Goal: Task Accomplishment & Management: Manage account settings

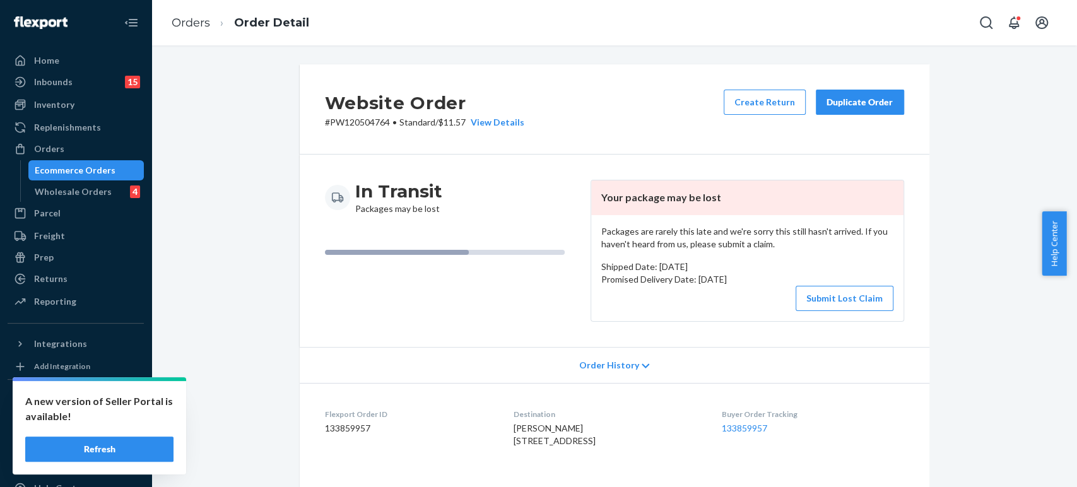
click at [184, 14] on ol "Orders Order Detail" at bounding box center [240, 22] width 158 height 37
click at [184, 23] on link "Orders" at bounding box center [191, 23] width 38 height 14
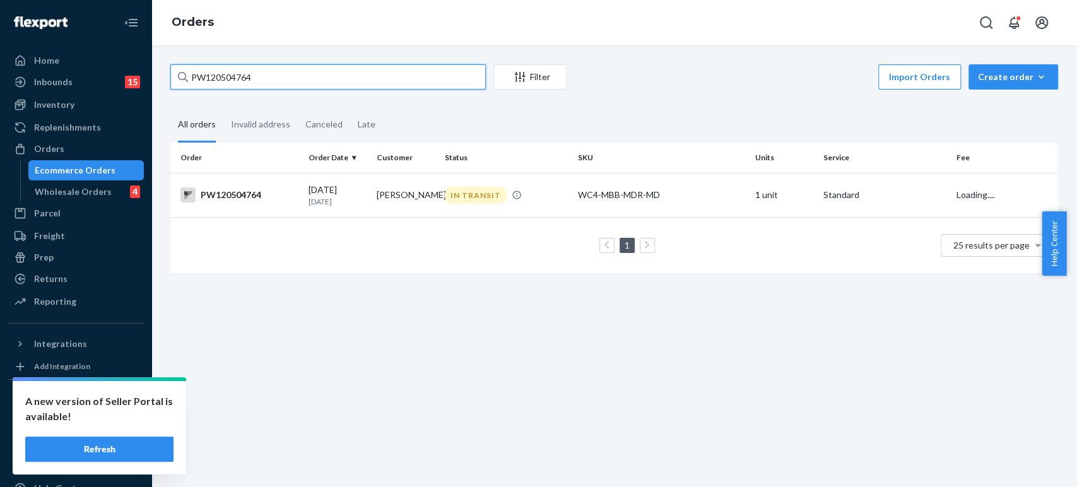
click at [287, 73] on input "PW120504764" at bounding box center [327, 76] width 315 height 25
paste input "57270"
type input "PW120557270"
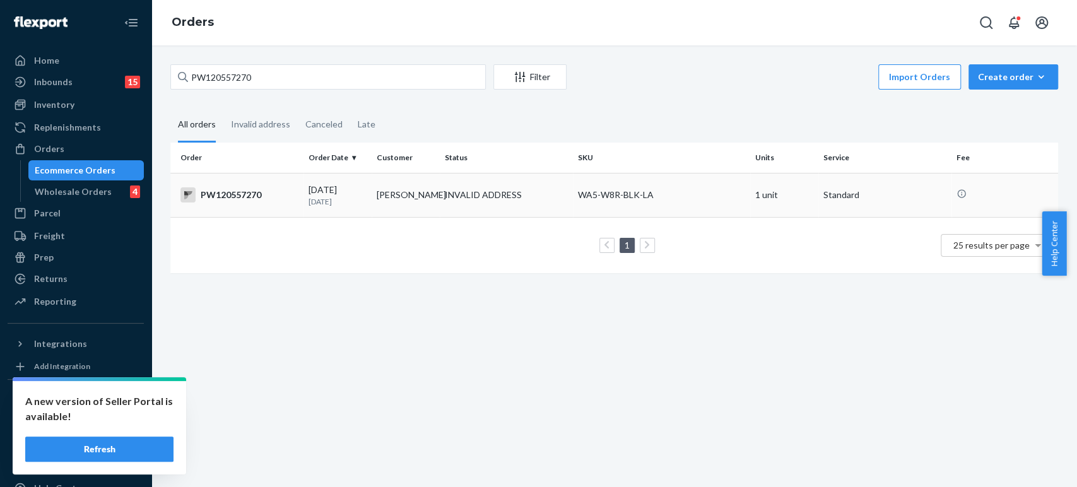
click at [339, 206] on td "[DATE] [DATE]" at bounding box center [337, 195] width 68 height 44
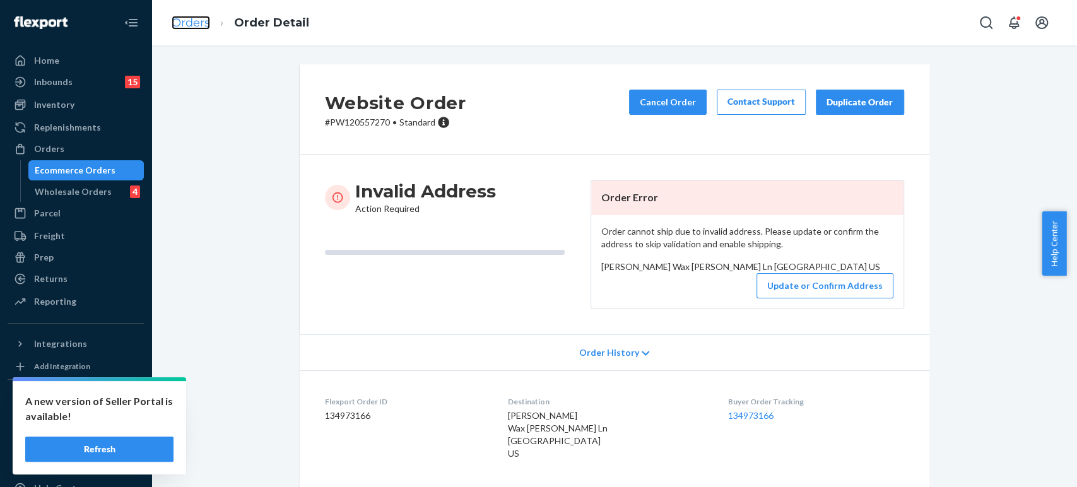
click at [192, 25] on link "Orders" at bounding box center [191, 23] width 38 height 14
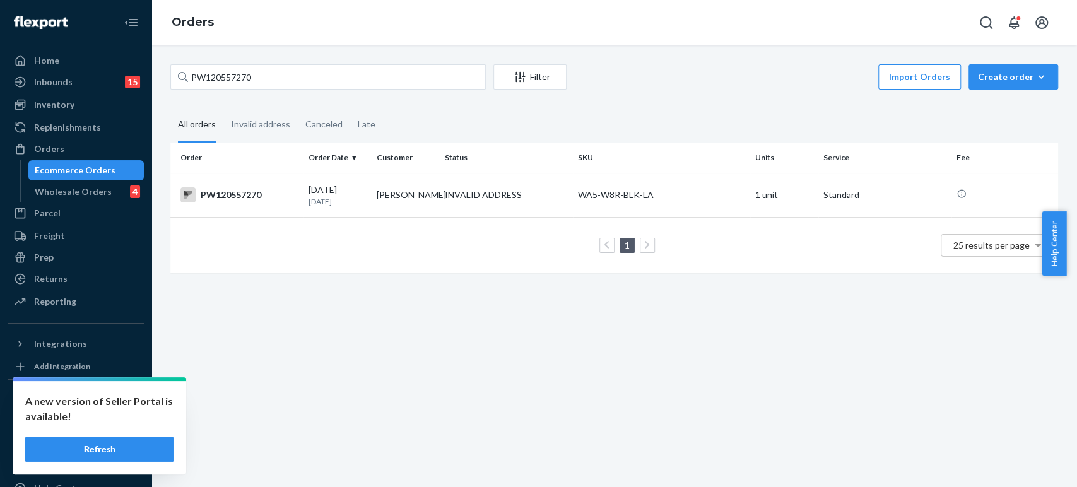
click at [252, 59] on div "PW120557270 Filter Import Orders Create order Ecommerce order Removal order All…" at bounding box center [613, 266] width 925 height 442
click at [253, 74] on input "PW120557270" at bounding box center [327, 76] width 315 height 25
click at [254, 74] on input "PW120557270" at bounding box center [327, 76] width 315 height 25
paste input "26190"
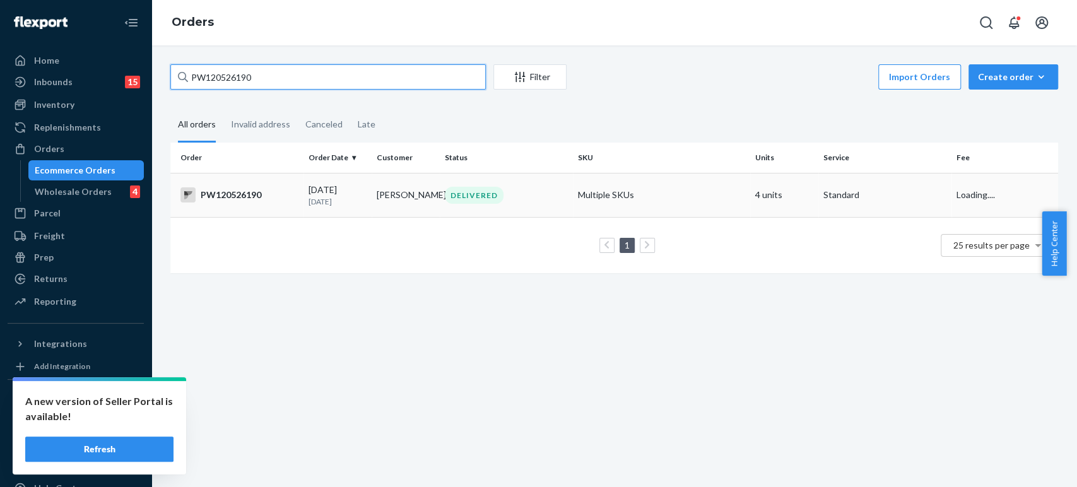
type input "PW120526190"
click at [358, 199] on p "[DATE]" at bounding box center [337, 201] width 58 height 11
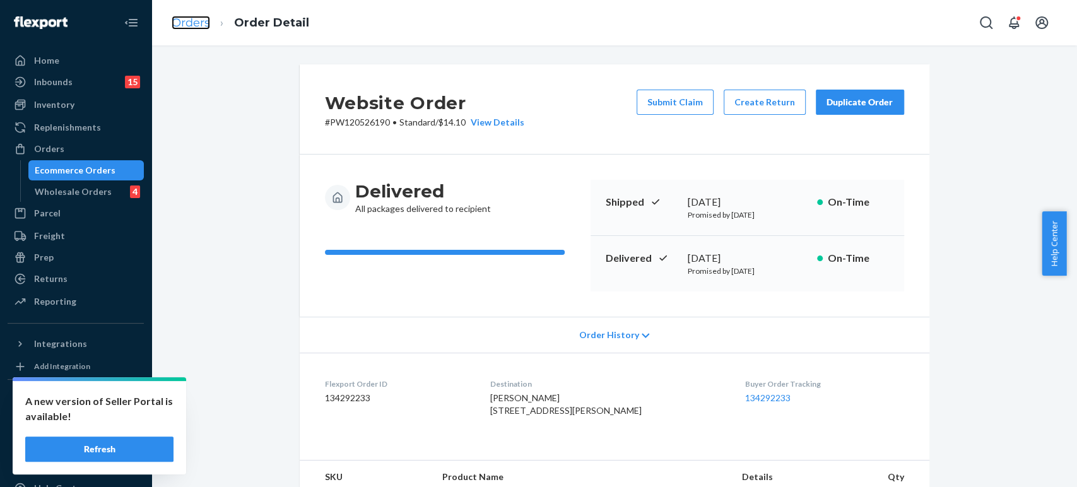
click at [192, 28] on link "Orders" at bounding box center [191, 23] width 38 height 14
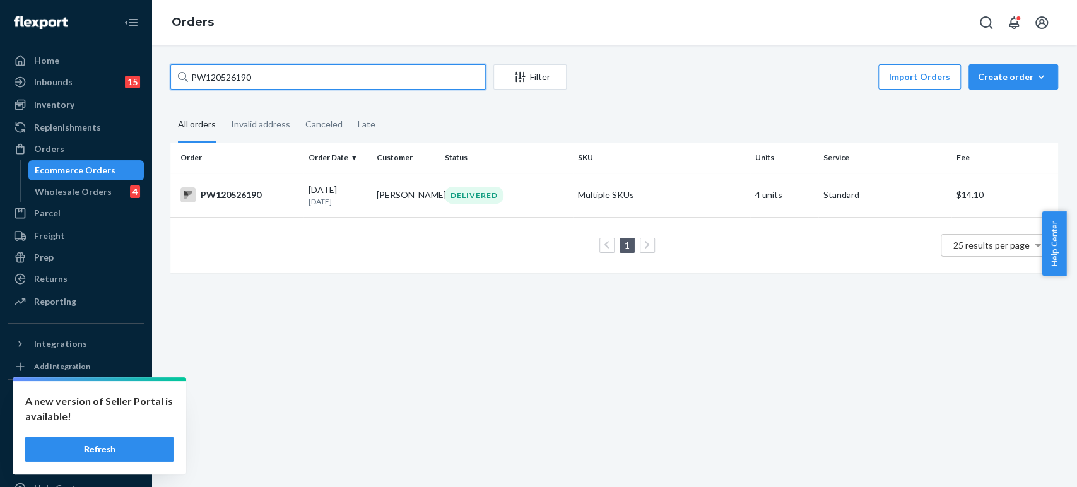
click at [228, 83] on input "PW120526190" at bounding box center [327, 76] width 315 height 25
paste input "1775"
type input "PW120517750"
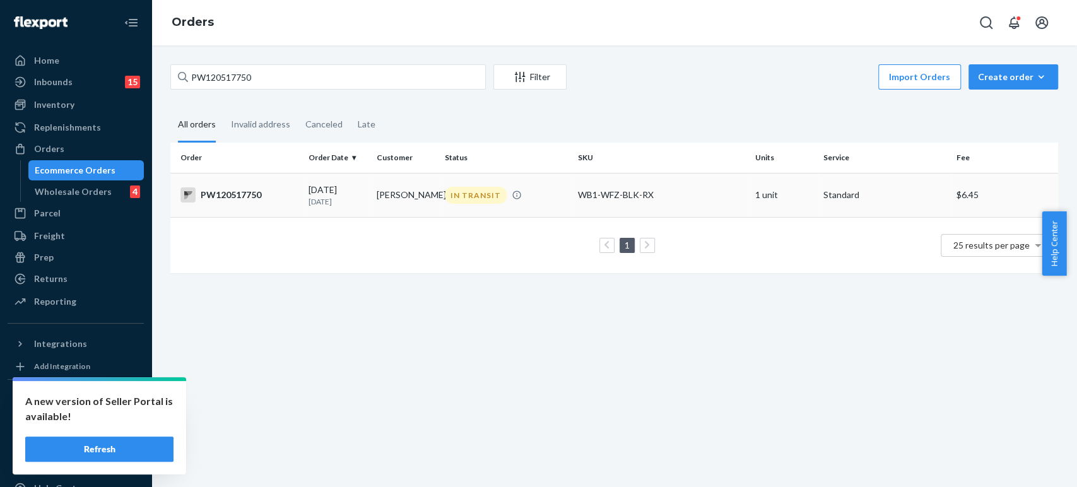
click at [380, 201] on td "[PERSON_NAME]" at bounding box center [406, 195] width 68 height 44
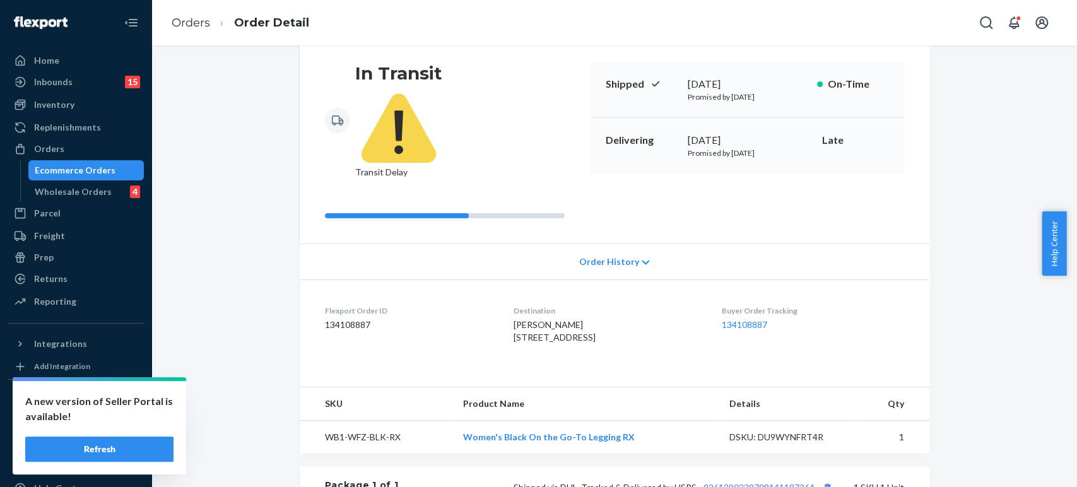
scroll to position [348, 0]
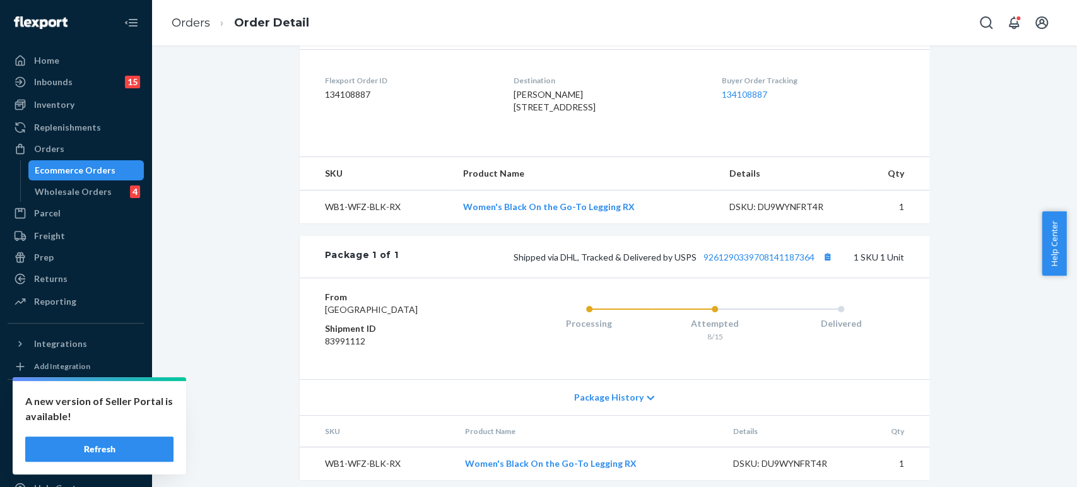
click at [751, 249] on div "Shipped via DHL, Tracked & Delivered by USPS 9261290339708141187364 1 SKU 1 Unit" at bounding box center [650, 257] width 505 height 16
click at [752, 249] on div "Shipped via DHL, Tracked & Delivered by USPS 9261290339708141187364 1 SKU 1 Unit" at bounding box center [650, 257] width 505 height 16
click at [752, 252] on link "9261290339708141187364" at bounding box center [758, 257] width 111 height 11
click at [197, 16] on link "Orders" at bounding box center [191, 23] width 38 height 14
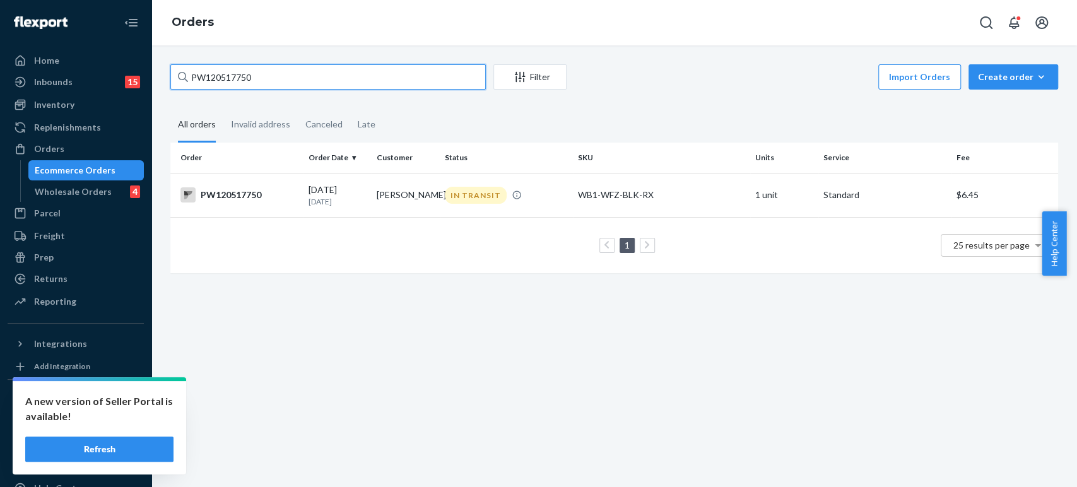
click at [233, 79] on input "PW120517750" at bounding box center [327, 76] width 315 height 25
paste input "04764"
type input "PW120504764"
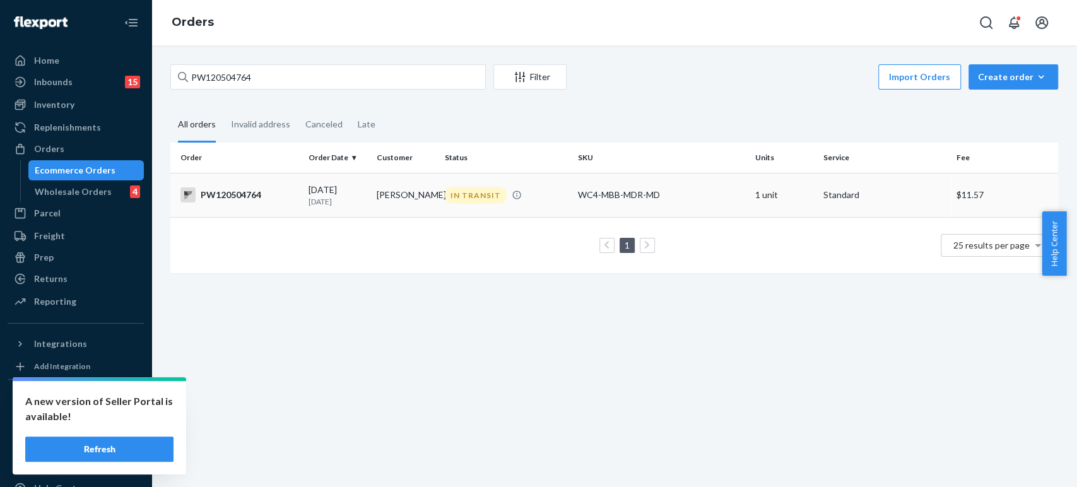
click at [338, 208] on td "[DATE] [DATE]" at bounding box center [337, 195] width 68 height 44
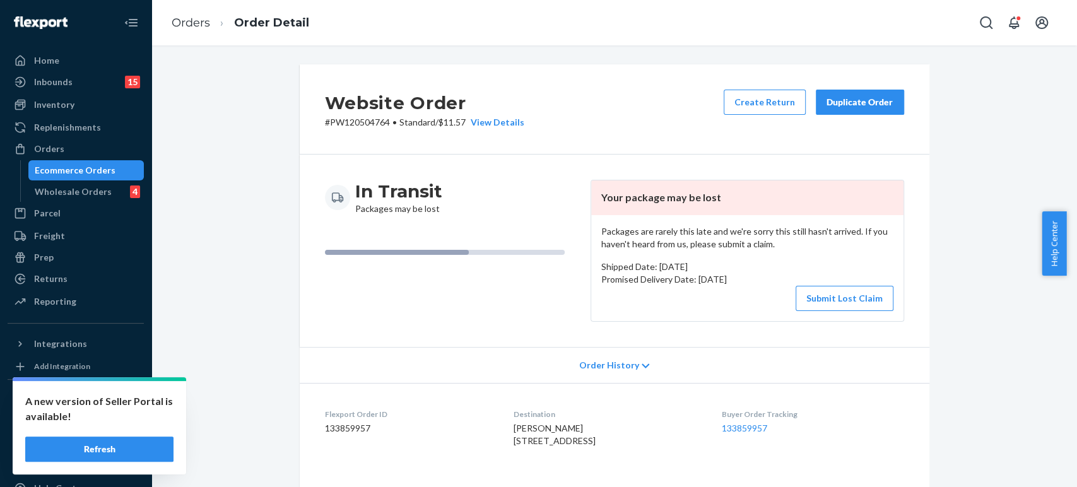
scroll to position [378, 0]
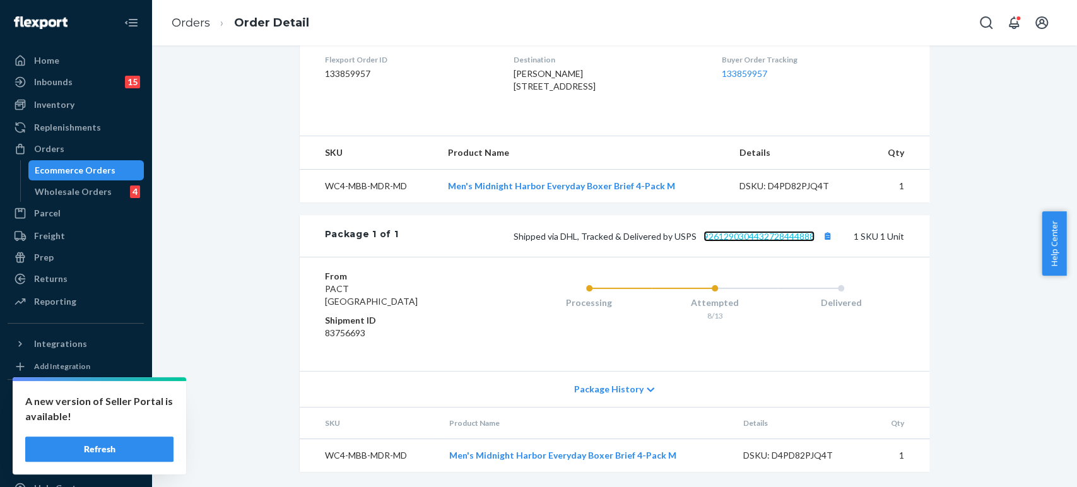
click at [782, 232] on link "9261290304432728444888" at bounding box center [758, 236] width 111 height 11
click at [187, 23] on link "Orders" at bounding box center [191, 23] width 38 height 14
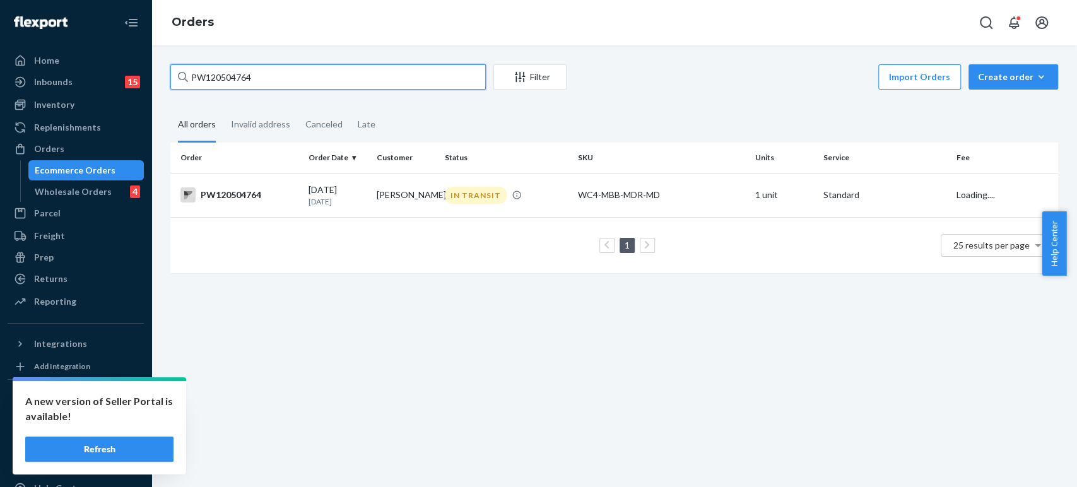
click at [228, 84] on input "PW120504764" at bounding box center [327, 76] width 315 height 25
paste input "57161"
type input "PW120557161"
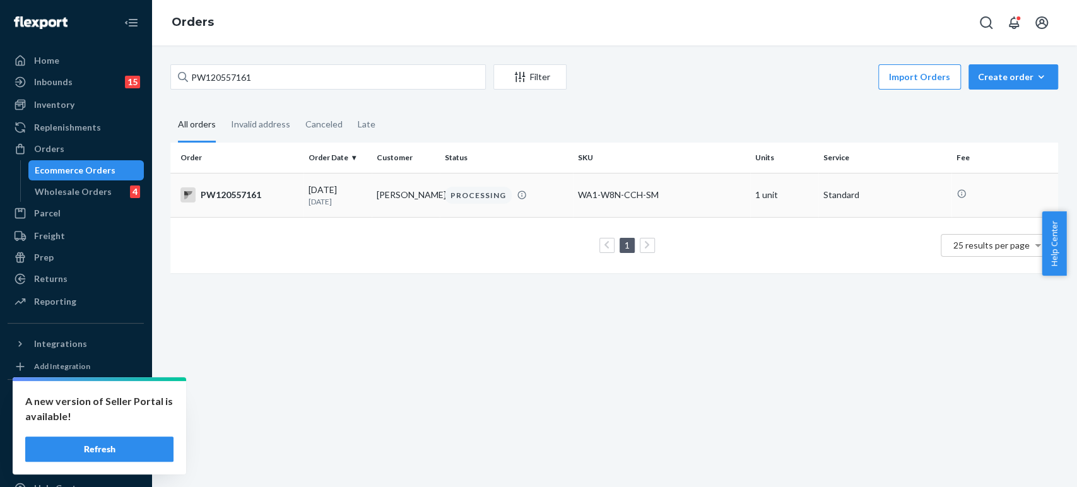
click at [384, 198] on td "[PERSON_NAME]" at bounding box center [406, 195] width 68 height 44
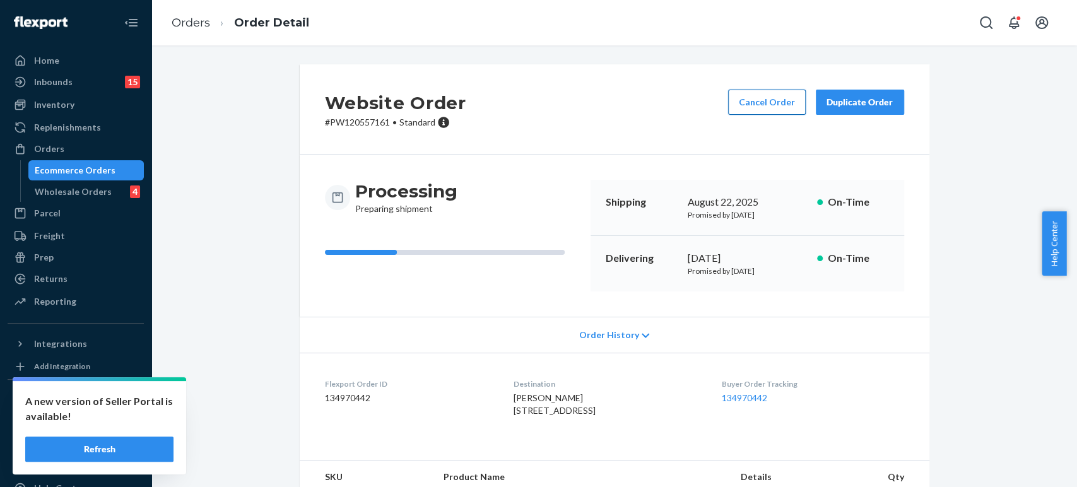
click at [745, 100] on button "Cancel Order" at bounding box center [767, 102] width 78 height 25
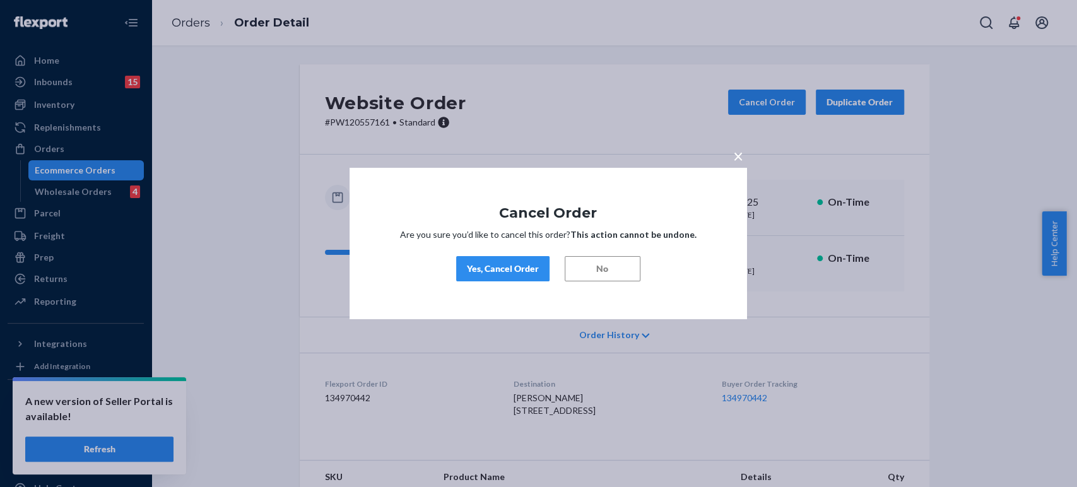
click at [505, 267] on div "Yes, Cancel Order" at bounding box center [503, 268] width 72 height 13
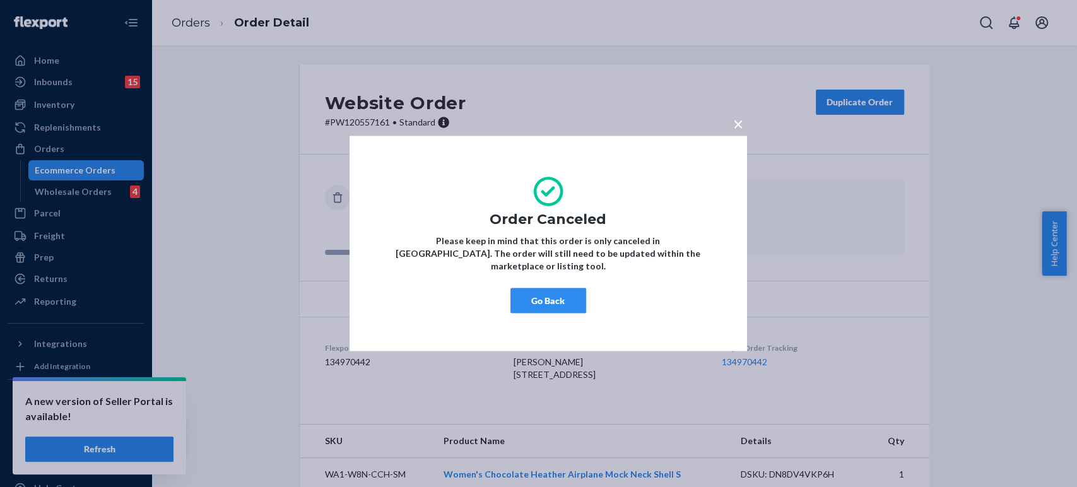
click at [203, 21] on div "× Order Canceled Please keep in mind that this order is only canceled in [GEOGR…" at bounding box center [538, 243] width 1077 height 487
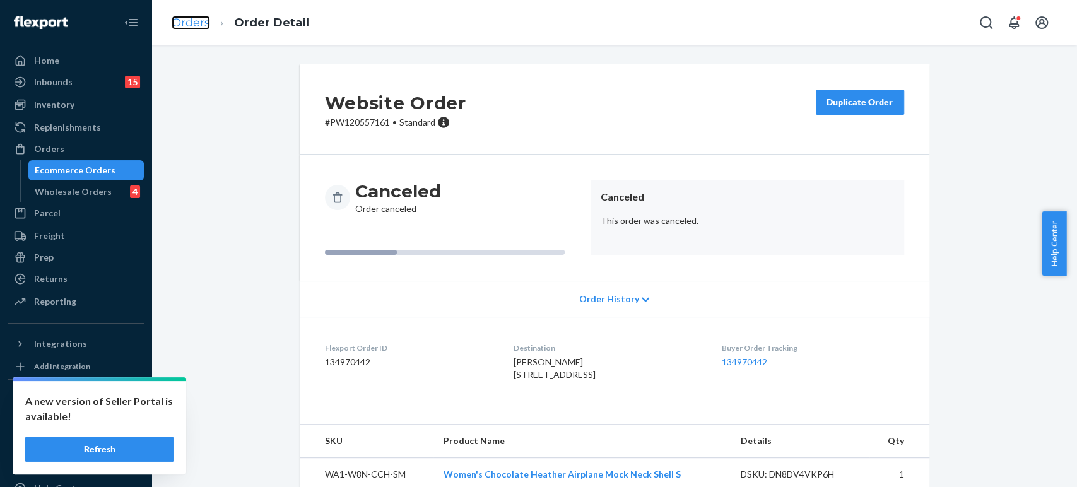
drag, startPoint x: 203, startPoint y: 21, endPoint x: 191, endPoint y: 21, distance: 12.0
click at [191, 21] on link "Orders" at bounding box center [191, 23] width 38 height 14
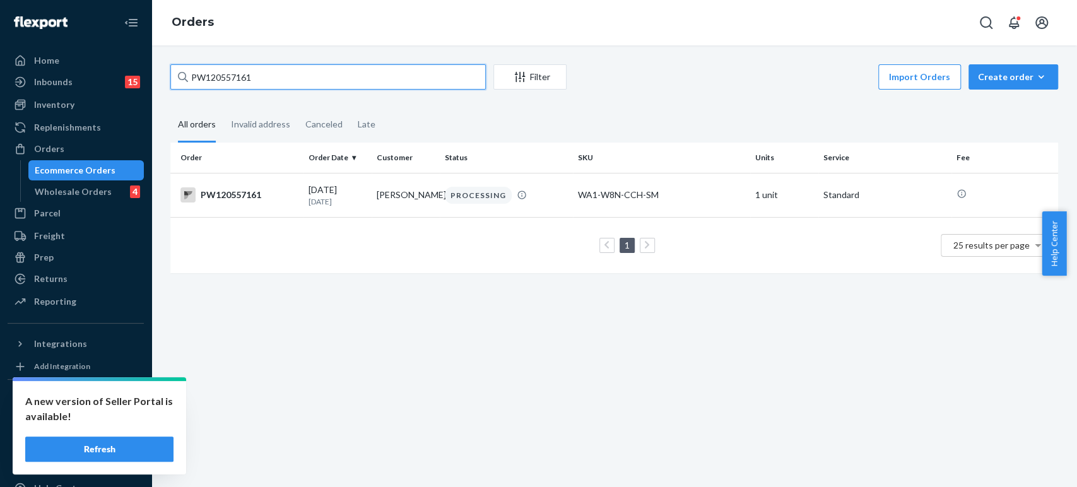
click at [257, 69] on input "PW120557161" at bounding box center [327, 76] width 315 height 25
paste input "37083"
type input "PW120537083"
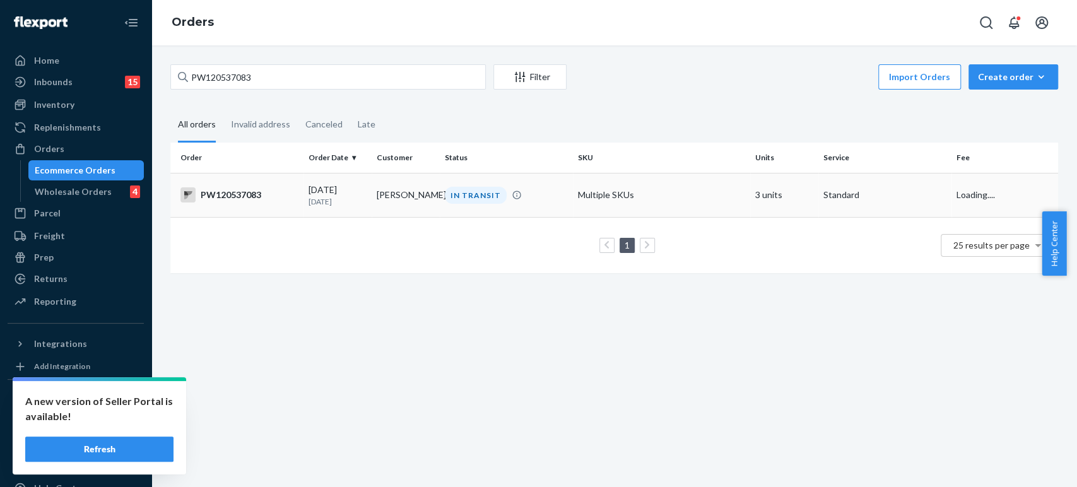
click at [409, 204] on td "[PERSON_NAME]" at bounding box center [406, 195] width 68 height 44
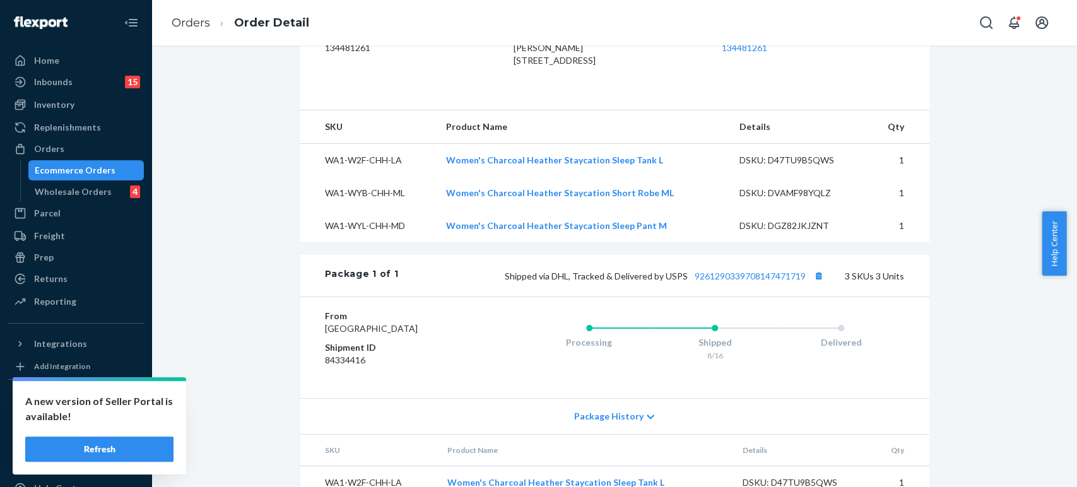
scroll to position [479, 0]
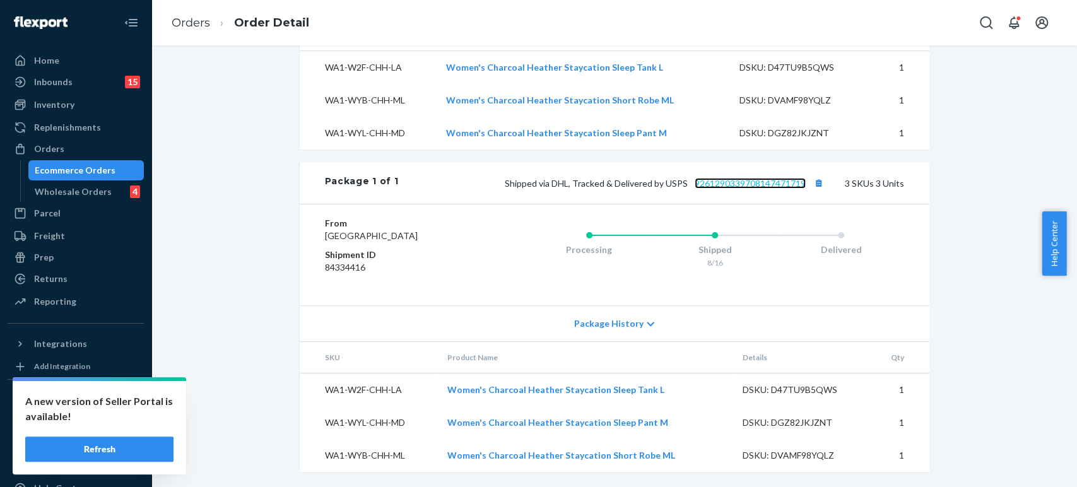
click at [751, 178] on link "9261290339708147471719" at bounding box center [750, 183] width 111 height 11
